Goal: Task Accomplishment & Management: Use online tool/utility

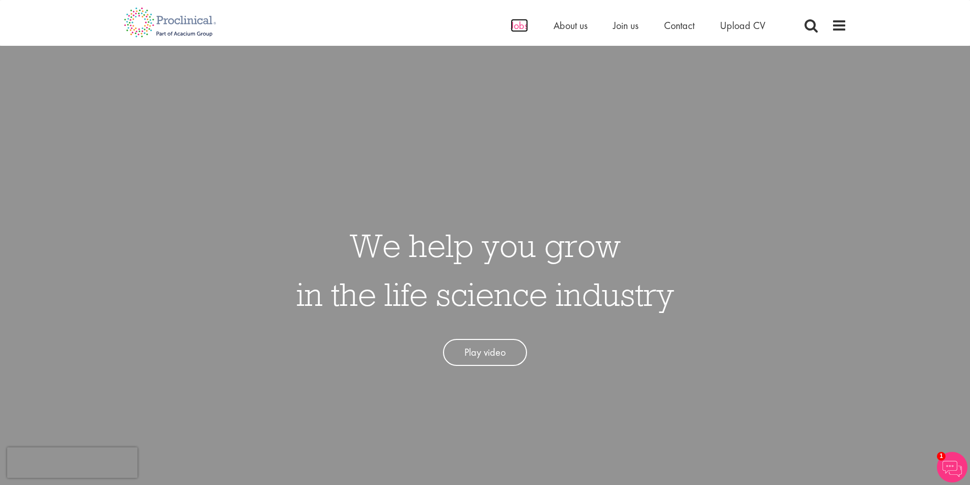
click at [523, 27] on span "Jobs" at bounding box center [519, 25] width 17 height 13
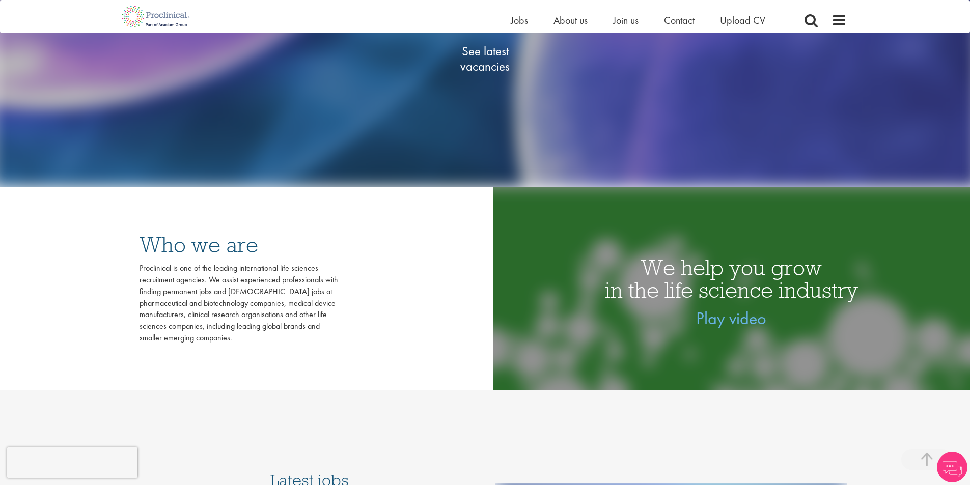
scroll to position [206, 0]
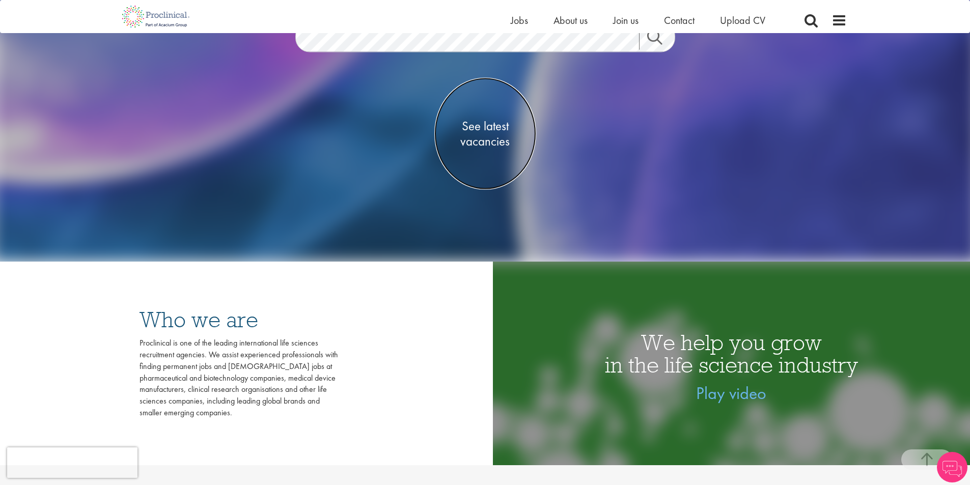
click at [478, 141] on span "See latest vacancies" at bounding box center [485, 134] width 102 height 31
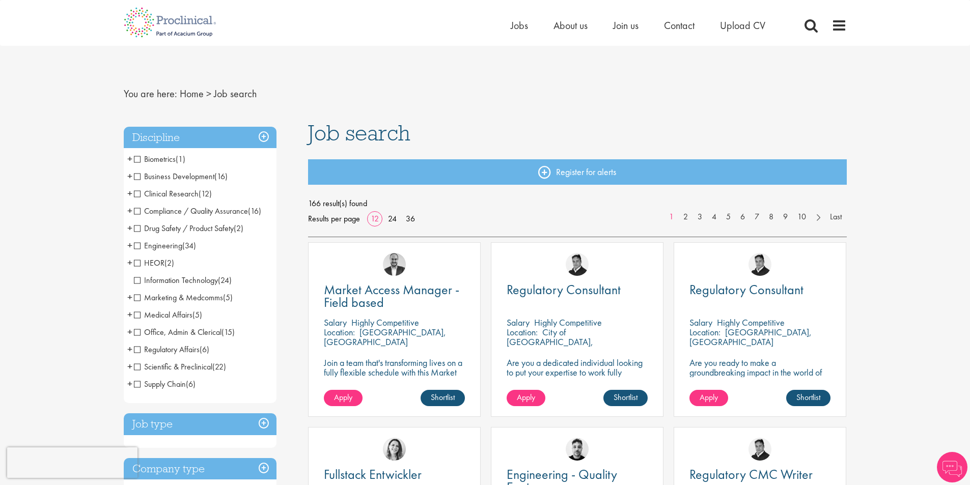
click at [157, 193] on span "Clinical Research" at bounding box center [166, 193] width 65 height 11
click at [174, 366] on span "Scientific & Preclinical" at bounding box center [173, 367] width 78 height 11
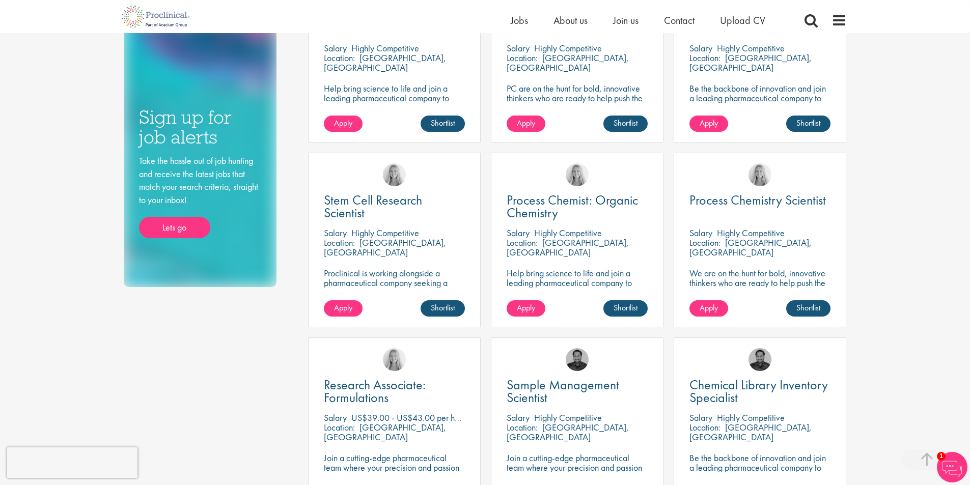
scroll to position [453, 0]
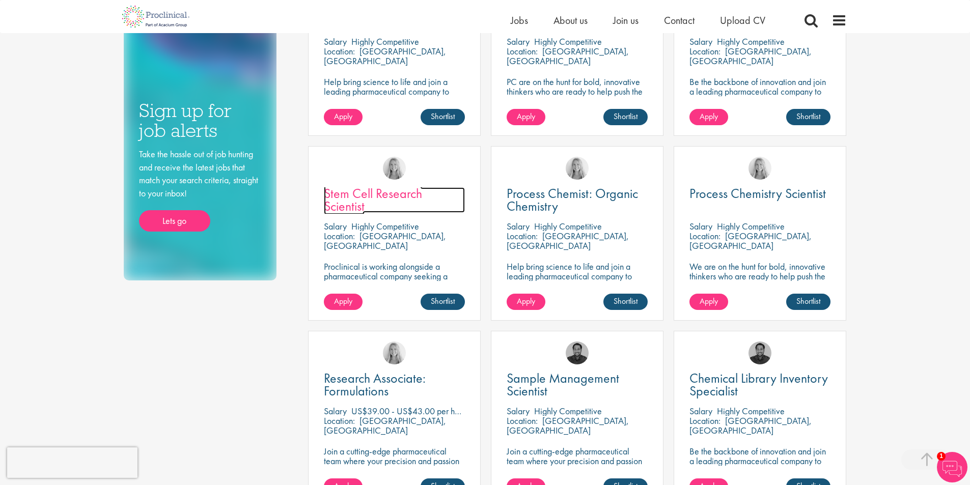
click at [347, 200] on span "Stem Cell Research Scientist" at bounding box center [373, 200] width 98 height 30
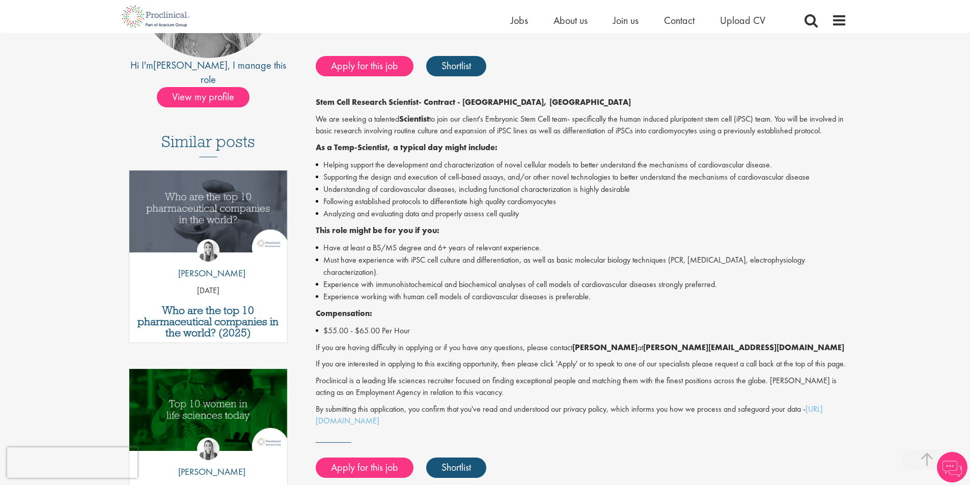
scroll to position [210, 0]
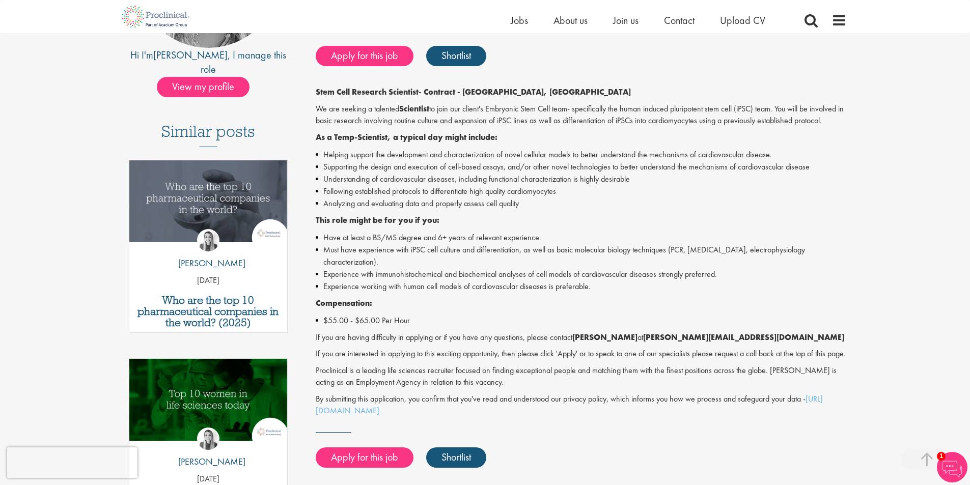
click at [967, 183] on html "This website uses cookies. By continuing to use this site, you are giving your …" at bounding box center [485, 378] width 970 height 1177
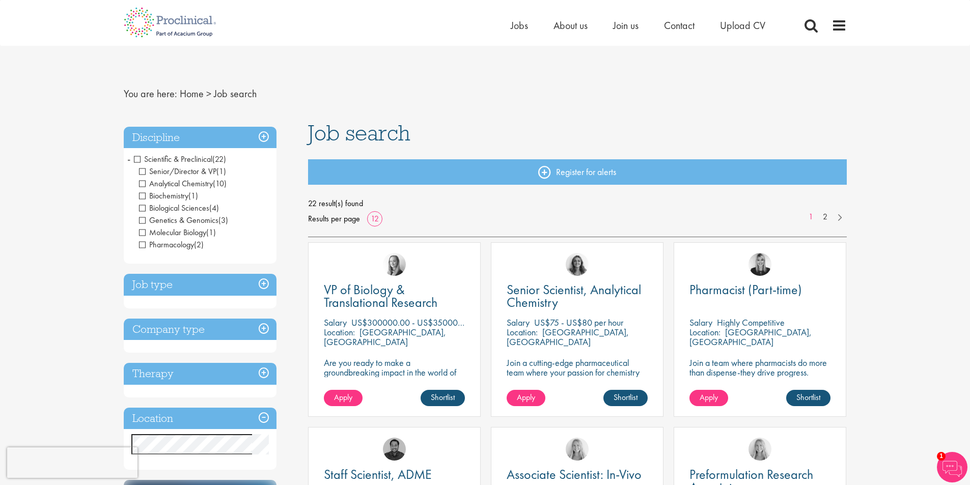
click at [261, 416] on h3 "Location" at bounding box center [200, 419] width 153 height 22
click at [835, 218] on link at bounding box center [839, 216] width 15 height 10
